Goal: Information Seeking & Learning: Learn about a topic

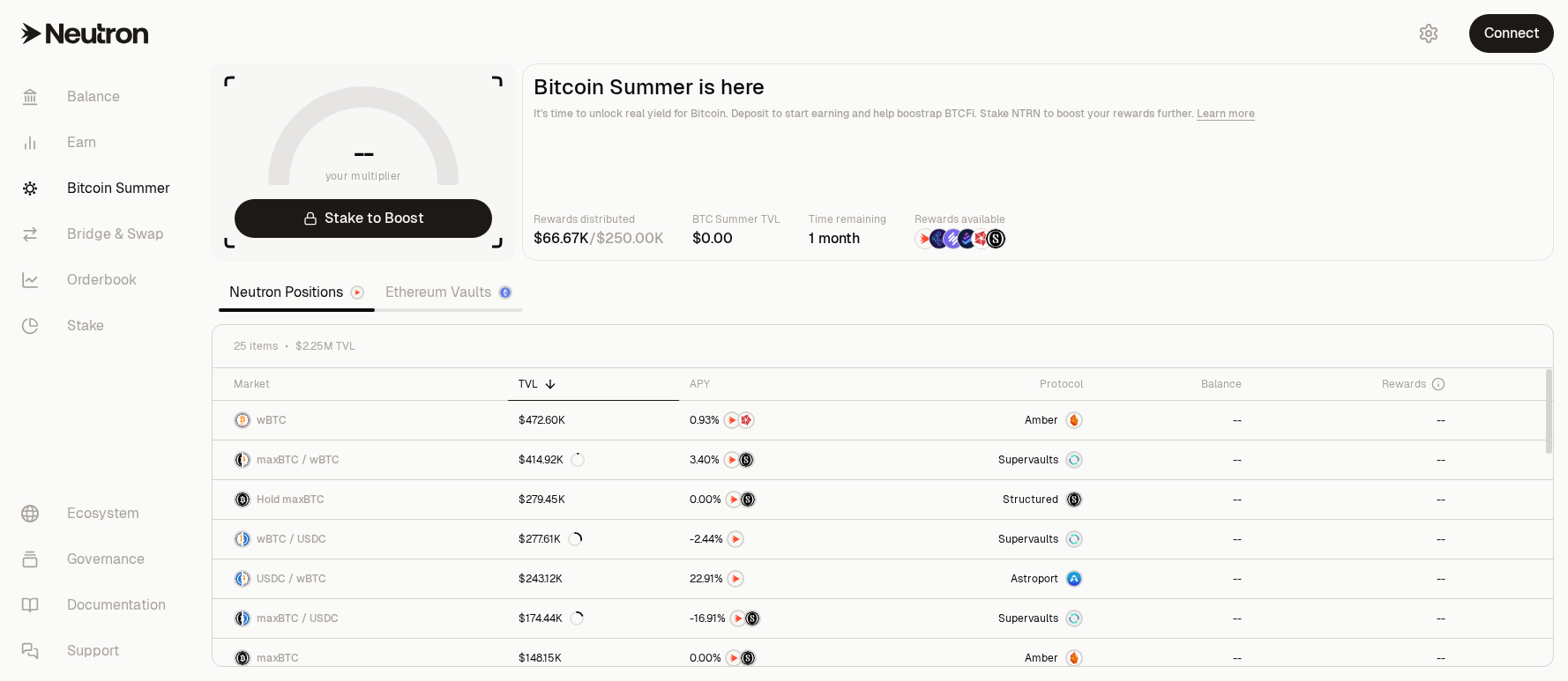
click at [428, 292] on link "Ethereum Vaults" at bounding box center [448, 293] width 148 height 35
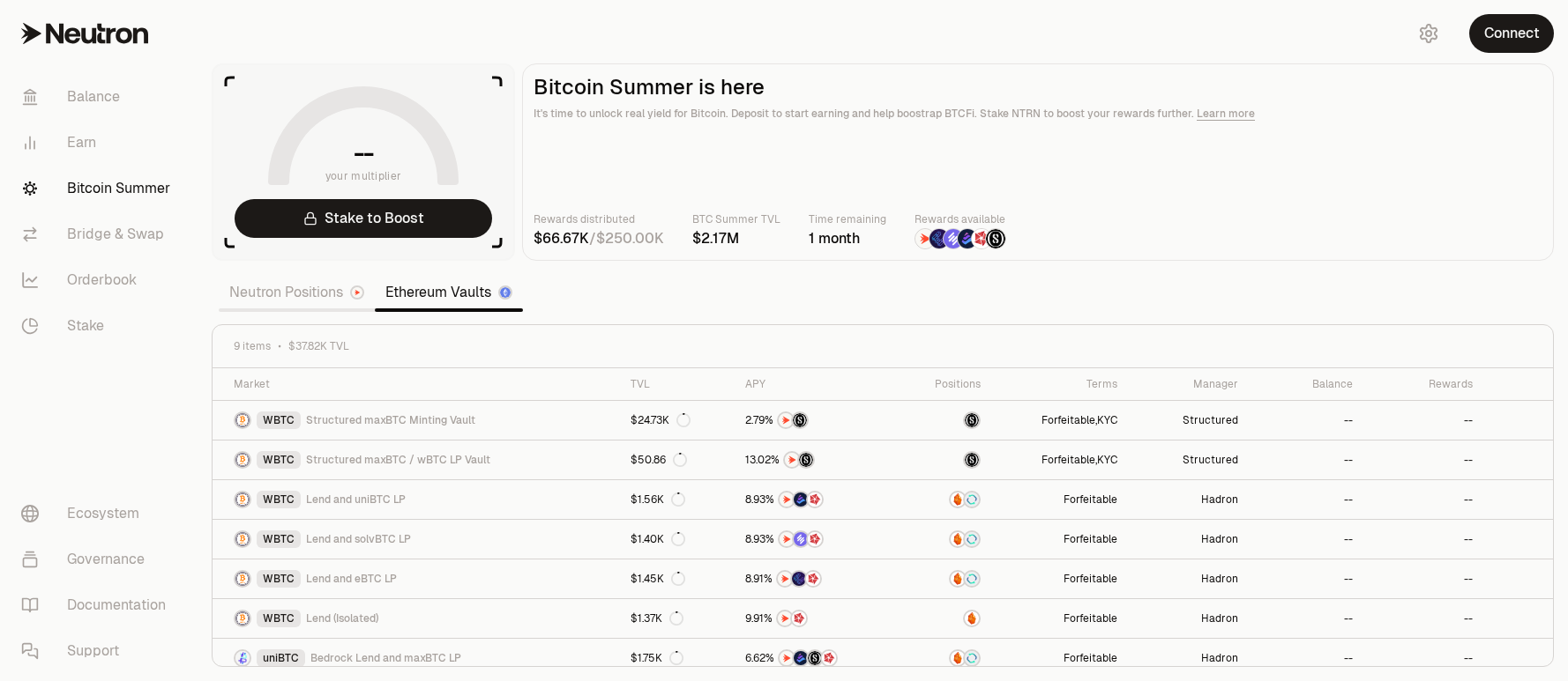
click at [288, 297] on link "Neutron Positions" at bounding box center [296, 293] width 156 height 35
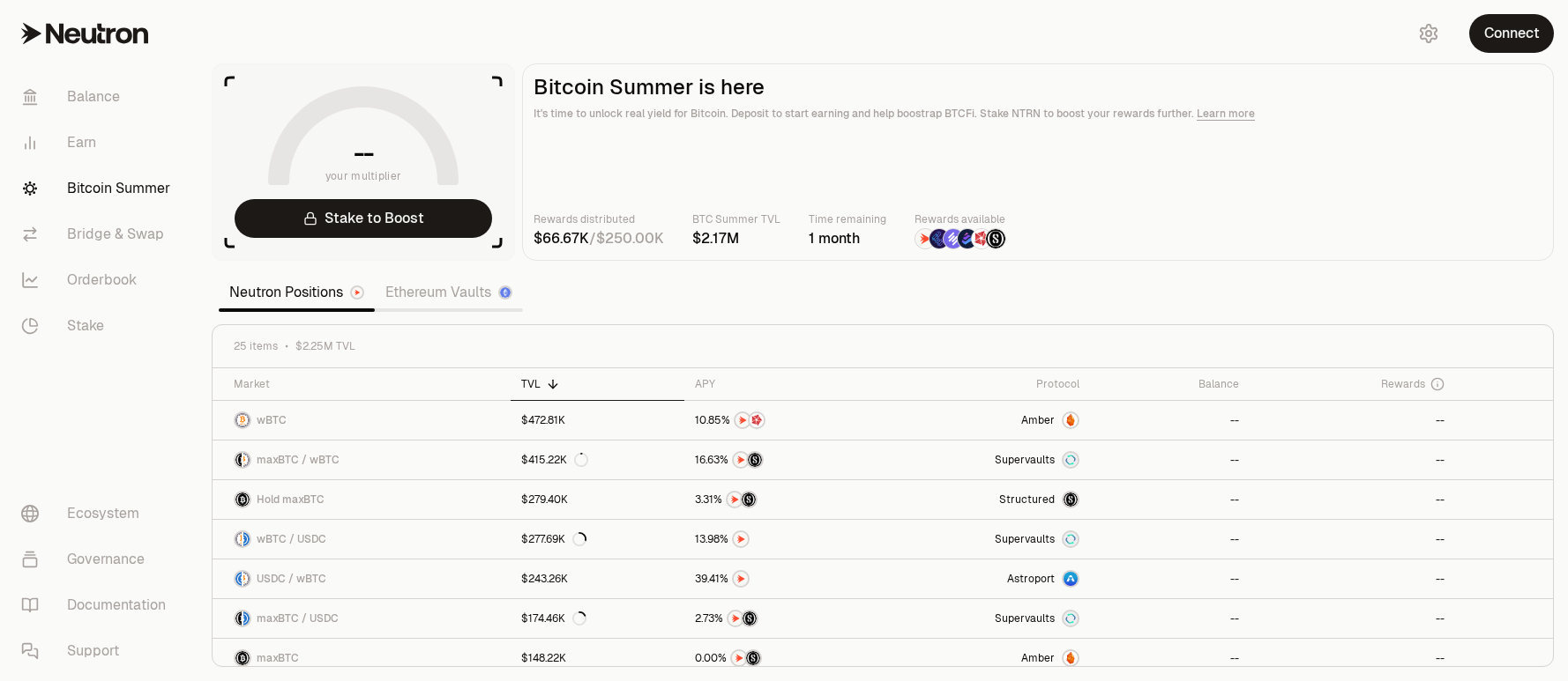
click at [426, 292] on link "Ethereum Vaults" at bounding box center [448, 293] width 148 height 35
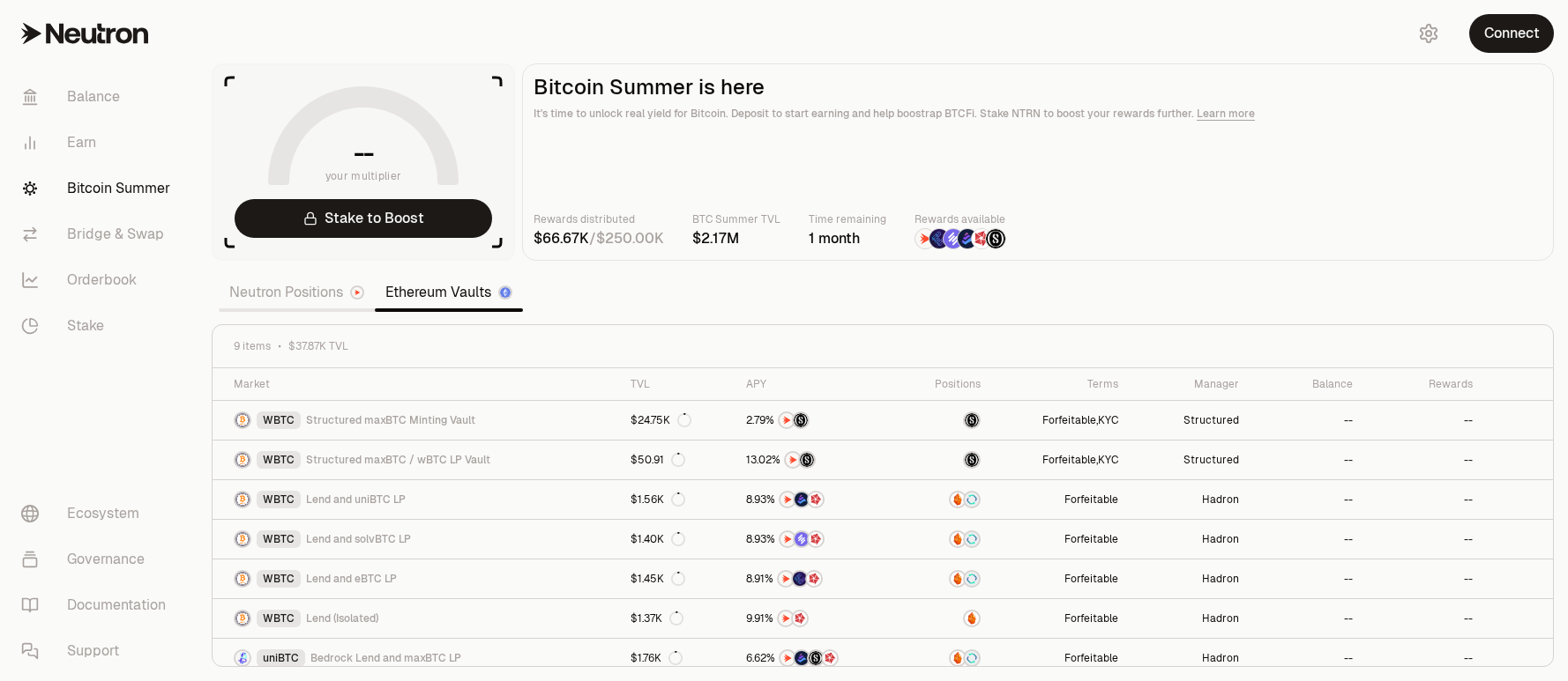
click at [315, 295] on link "Neutron Positions" at bounding box center [296, 293] width 156 height 35
